Goal: Share content

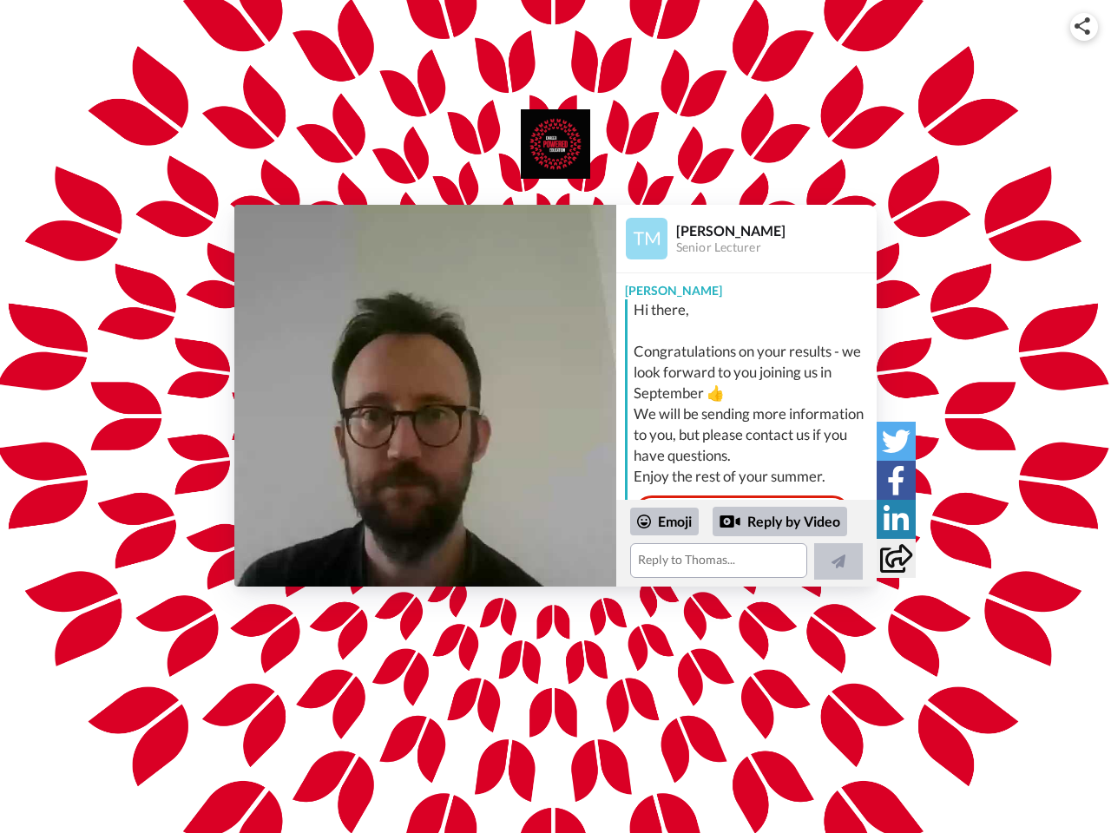
click at [1084, 26] on img at bounding box center [1082, 25] width 16 height 17
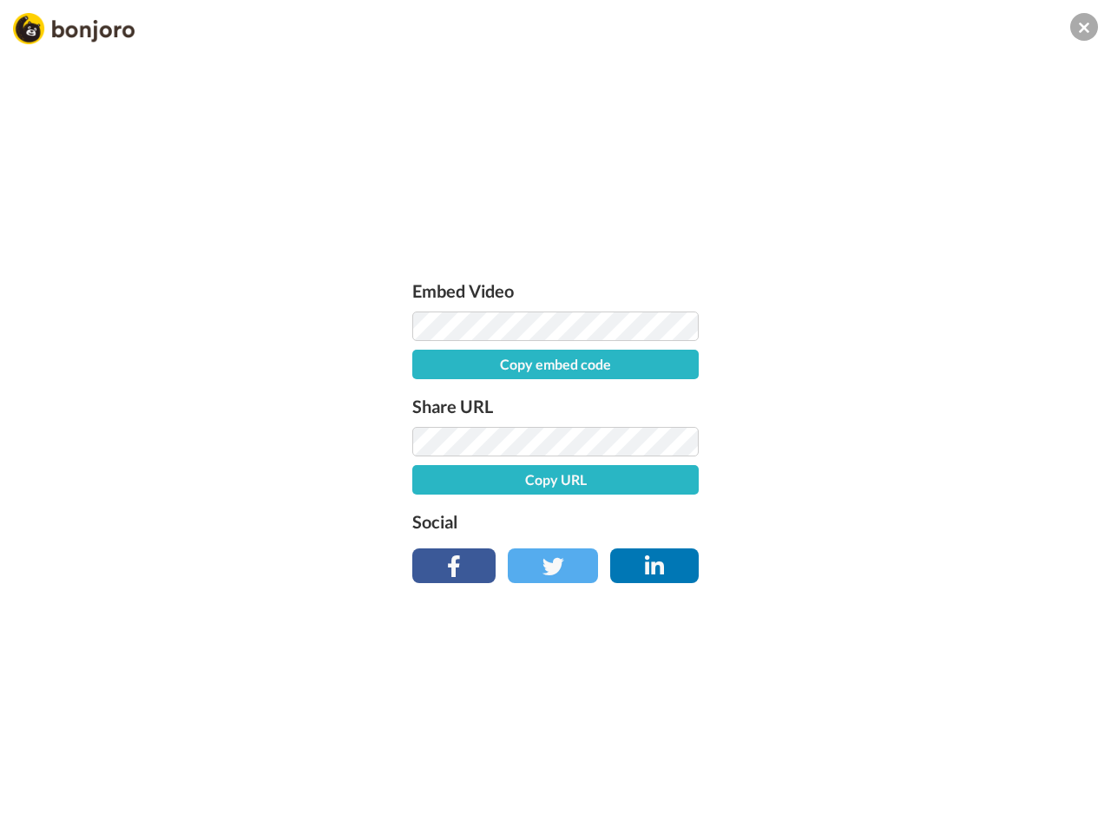
click at [425, 396] on label "Share URL" at bounding box center [555, 406] width 286 height 28
click at [746, 543] on div "Embed Video Copy embed code Share URL Copy URL Social" at bounding box center [555, 510] width 1111 height 833
click at [665, 522] on label "Social" at bounding box center [555, 522] width 286 height 28
click at [780, 522] on div "Embed Video Copy embed code Share URL Copy URL Social" at bounding box center [555, 510] width 1111 height 833
click at [838, 561] on div "Embed Video Copy embed code Share URL Copy URL Social" at bounding box center [555, 510] width 1111 height 833
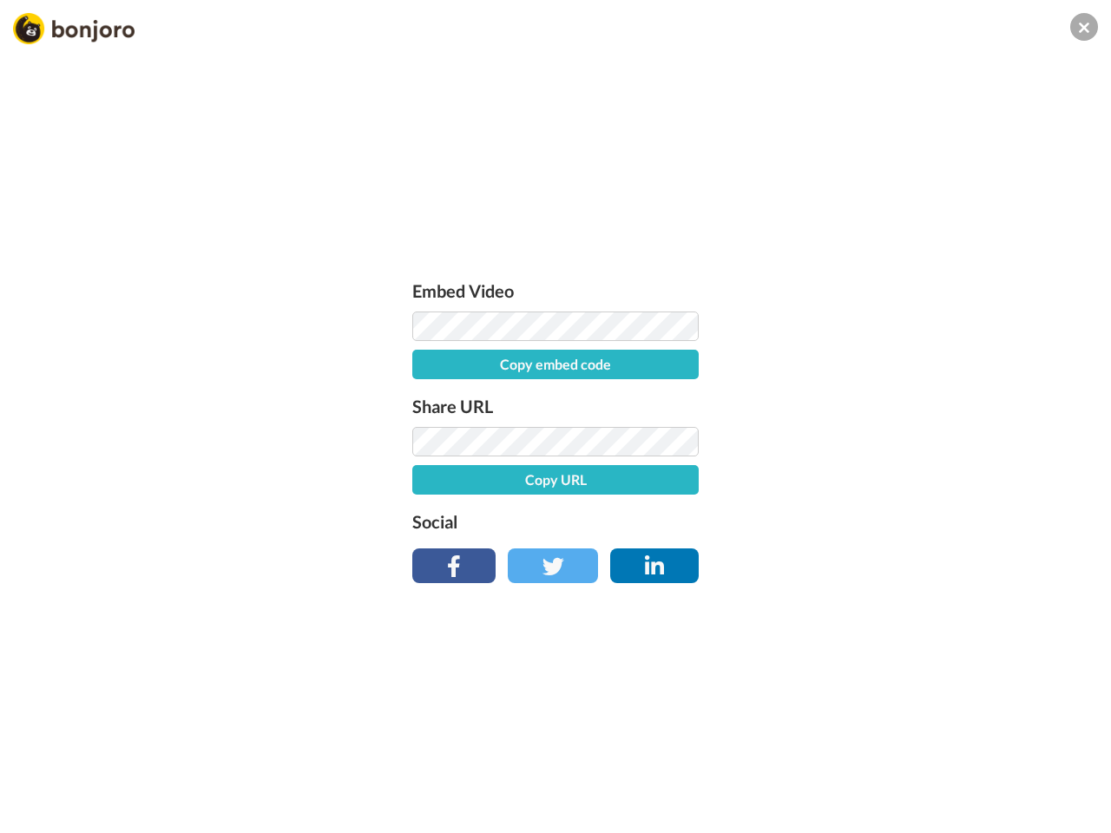
click at [896, 441] on div "Embed Video Copy embed code Share URL Copy URL Social" at bounding box center [555, 510] width 1111 height 833
click at [896, 480] on div "Embed Video Copy embed code Share URL Copy URL Social" at bounding box center [555, 510] width 1111 height 833
click at [896, 519] on div "Embed Video Copy embed code Share URL Copy URL Social" at bounding box center [555, 510] width 1111 height 833
click at [896, 558] on div "Embed Video Copy embed code Share URL Copy URL Social" at bounding box center [555, 510] width 1111 height 833
